Goal: Check status: Check status

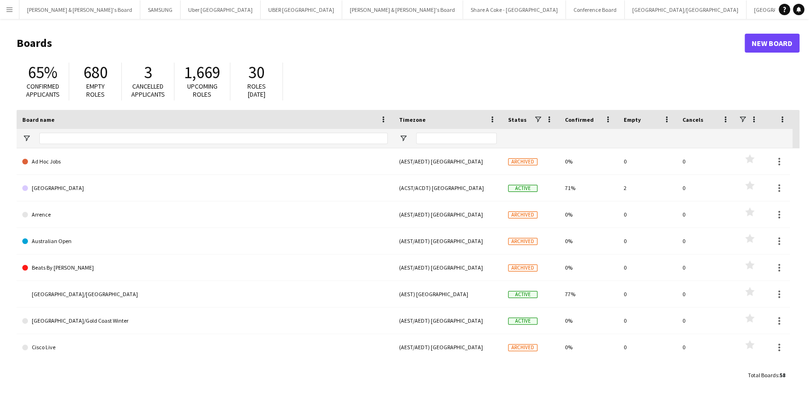
click at [13, 13] on button "Menu" at bounding box center [9, 9] width 19 height 19
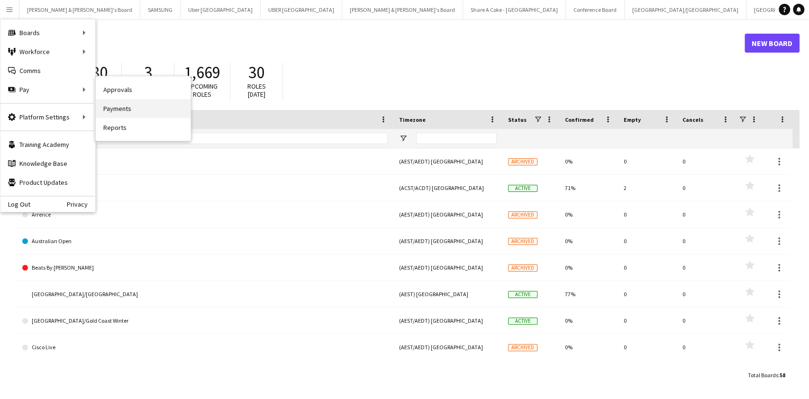
click at [110, 103] on link "Payments" at bounding box center [143, 108] width 95 height 19
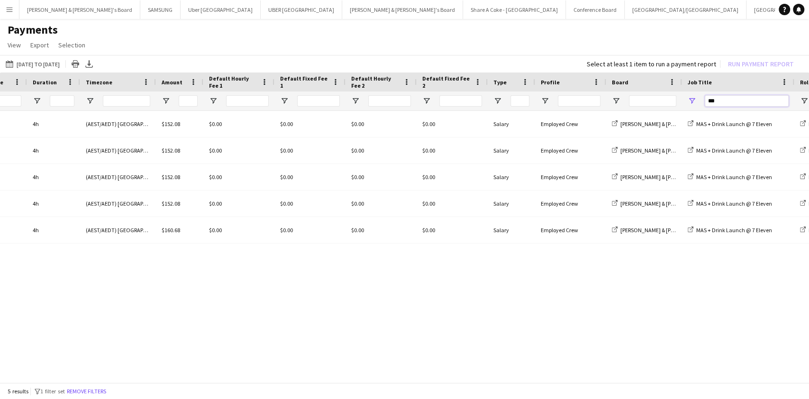
drag, startPoint x: 725, startPoint y: 100, endPoint x: 612, endPoint y: 108, distance: 113.6
click at [612, 108] on div at bounding box center [515, 100] width 1602 height 19
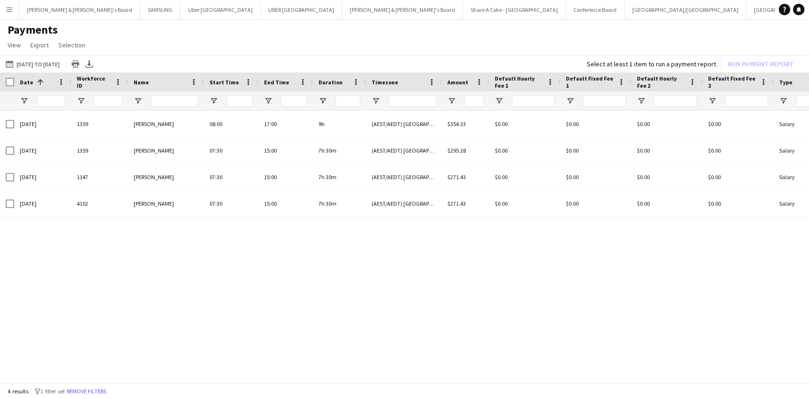
type input "***"
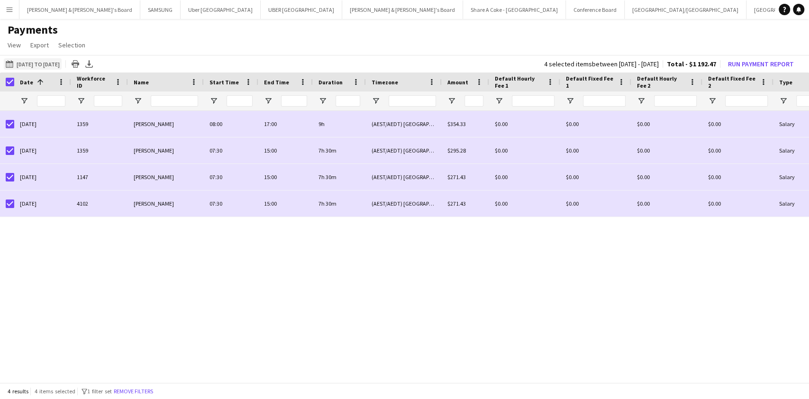
click at [36, 64] on button "[DATE] to [DATE] [DATE] to [DATE]" at bounding box center [33, 63] width 58 height 11
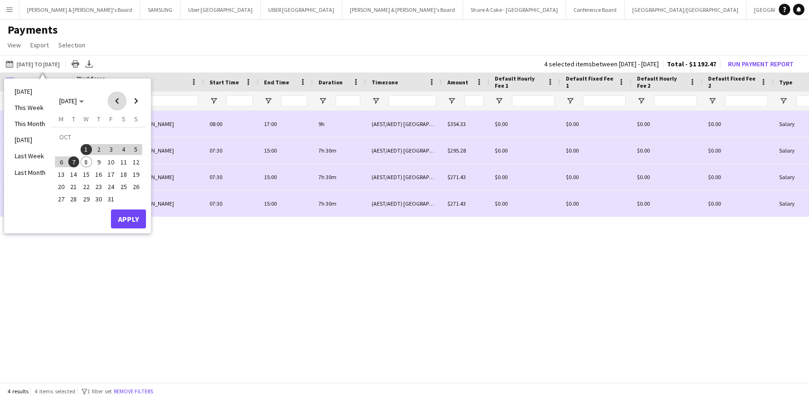
click at [116, 99] on span "Previous month" at bounding box center [117, 100] width 19 height 19
click at [99, 184] on span "25" at bounding box center [98, 186] width 11 height 11
click at [75, 176] on span "16" at bounding box center [73, 174] width 11 height 11
click at [68, 173] on span "16" at bounding box center [73, 174] width 11 height 11
click at [136, 102] on span "Next month" at bounding box center [136, 100] width 19 height 19
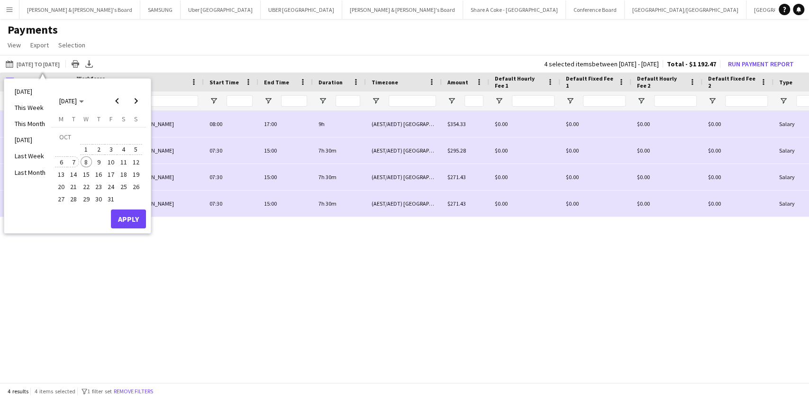
click at [75, 162] on span "7" at bounding box center [73, 161] width 11 height 11
click at [128, 216] on button "Apply" at bounding box center [128, 219] width 35 height 19
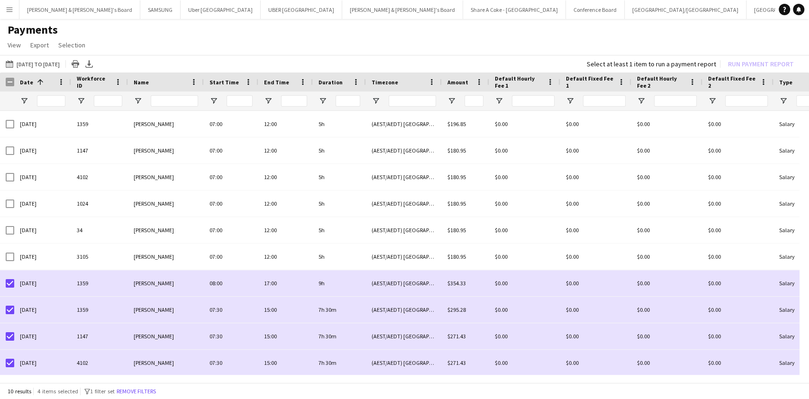
click at [4, 82] on div at bounding box center [7, 82] width 14 height 19
